Goal: Find specific page/section: Find specific page/section

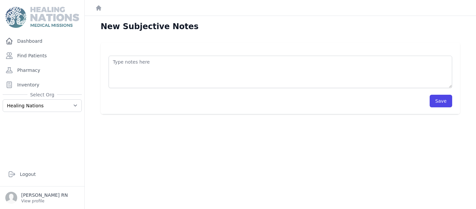
scroll to position [2, 0]
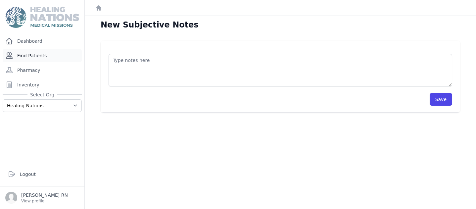
click at [38, 56] on link "Find Patients" at bounding box center [42, 55] width 79 height 13
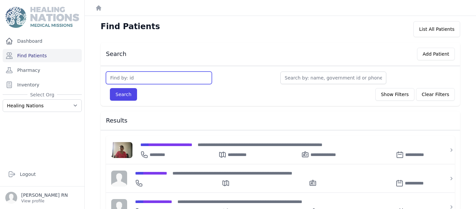
click at [112, 80] on input "text" at bounding box center [159, 78] width 106 height 13
type input "L"
type input "[PERSON_NAME]"
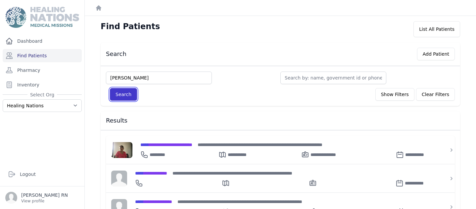
click at [125, 95] on button "Search" at bounding box center [123, 94] width 27 height 13
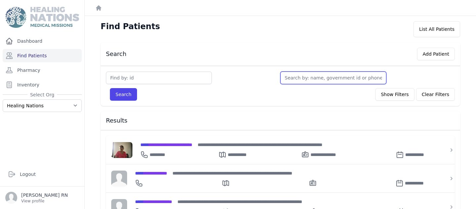
click at [289, 78] on input "text" at bounding box center [334, 78] width 106 height 13
type input "a"
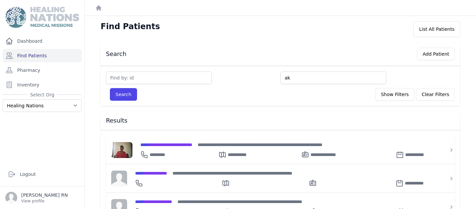
type input "ak"
type input "a"
type input "al"
type input "ale"
type input "[PERSON_NAME]"
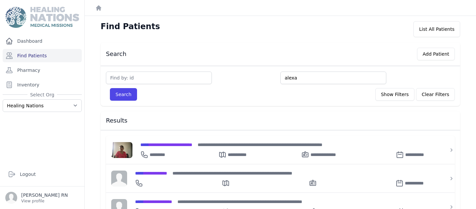
type input "alexa"
type input "alexan"
type input "alexand"
type input "[PERSON_NAME]"
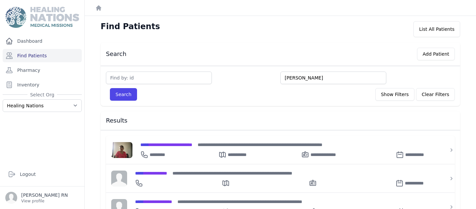
click at [110, 88] on button "Search" at bounding box center [123, 94] width 27 height 13
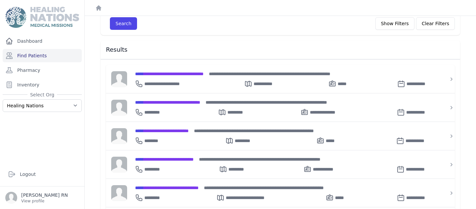
scroll to position [72, 0]
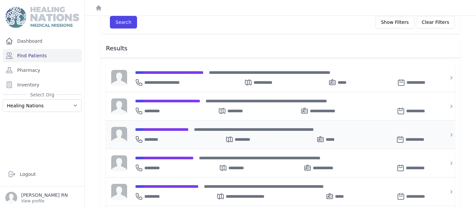
click at [189, 127] on span "**********" at bounding box center [162, 129] width 54 height 5
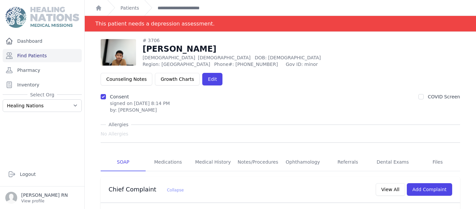
click at [121, 52] on img at bounding box center [118, 52] width 35 height 27
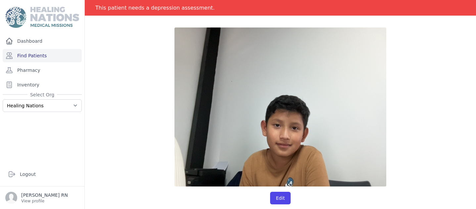
scroll to position [32, 0]
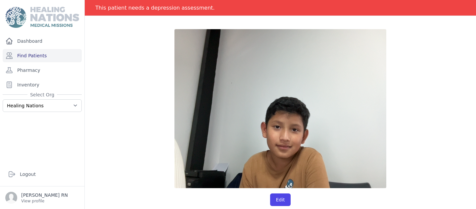
click at [121, 54] on div at bounding box center [280, 108] width 349 height 159
click at [42, 55] on link "Find Patients" at bounding box center [42, 55] width 79 height 13
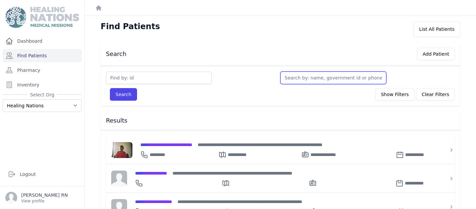
click at [293, 78] on input "text" at bounding box center [334, 78] width 106 height 13
type input "q"
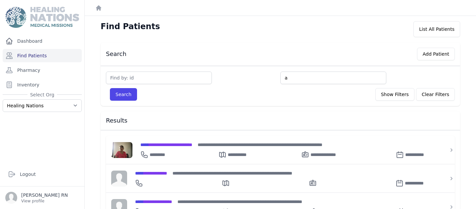
type input "a"
type input "al"
type input "ale"
type input "[PERSON_NAME]"
type input "alexa"
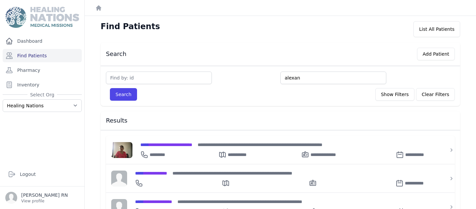
type input "alexan"
type input "alexand"
type input "[PERSON_NAME]"
click at [110, 88] on button "Search" at bounding box center [123, 94] width 27 height 13
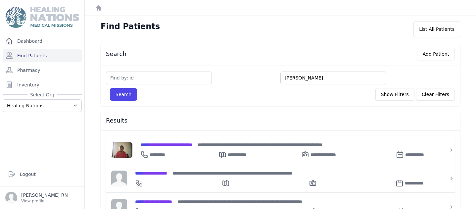
scroll to position [20, 0]
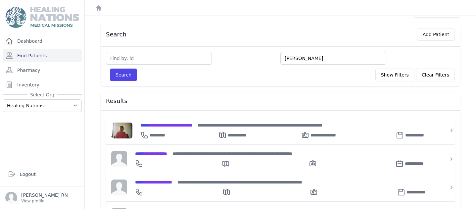
click at [110, 69] on button "Search" at bounding box center [123, 75] width 27 height 13
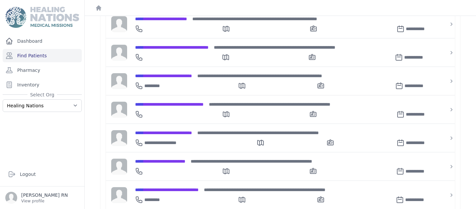
scroll to position [782, 0]
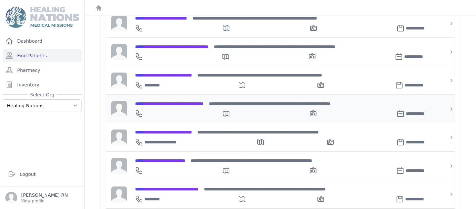
click at [246, 107] on div "**********" at bounding box center [284, 112] width 299 height 11
